Goal: Download file/media

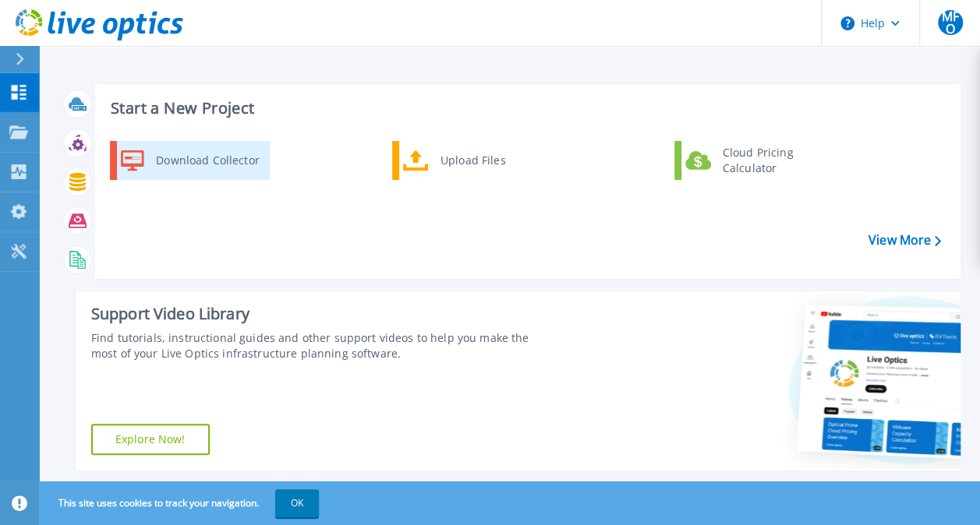
click at [169, 170] on div "Download Collector" at bounding box center [207, 160] width 118 height 31
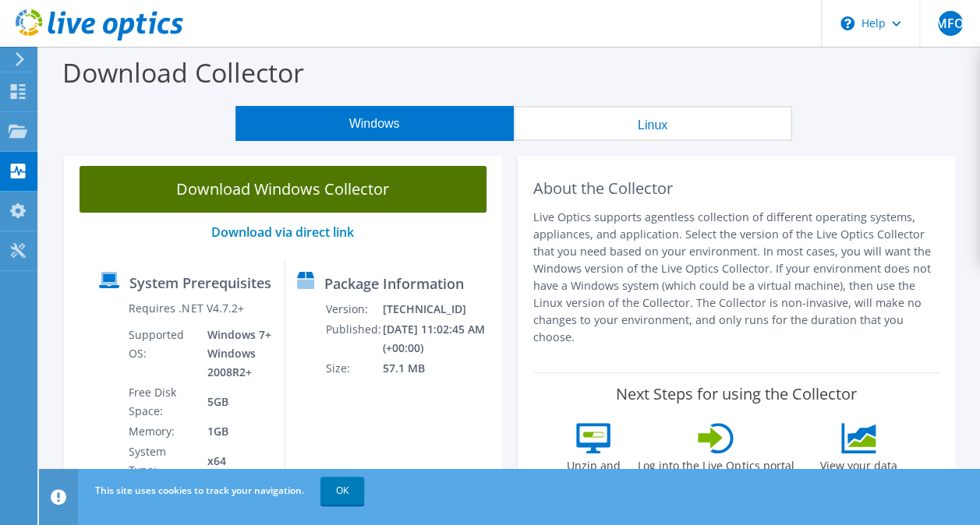
click at [302, 187] on link "Download Windows Collector" at bounding box center [283, 189] width 407 height 47
